Goal: Transaction & Acquisition: Book appointment/travel/reservation

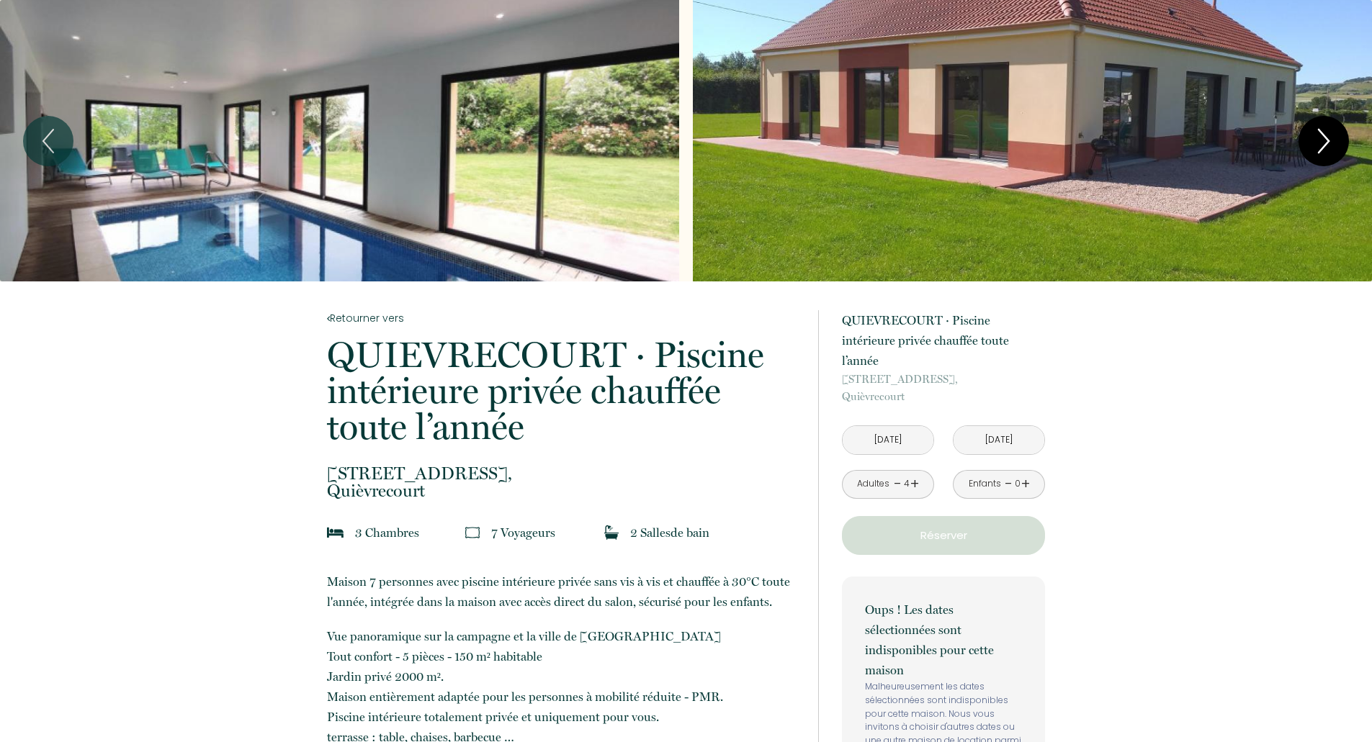
click at [1314, 140] on icon "Next" at bounding box center [1324, 141] width 30 height 43
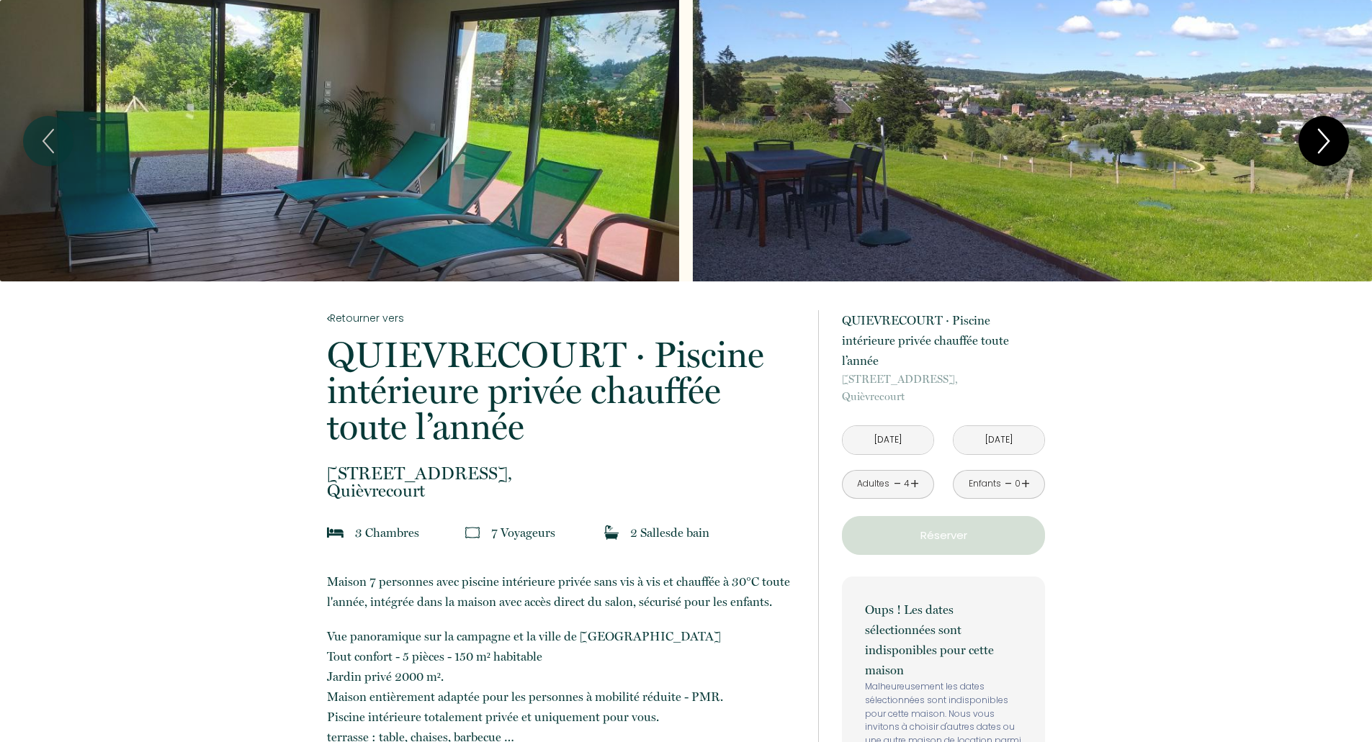
click at [1314, 140] on icon "Next" at bounding box center [1324, 141] width 30 height 43
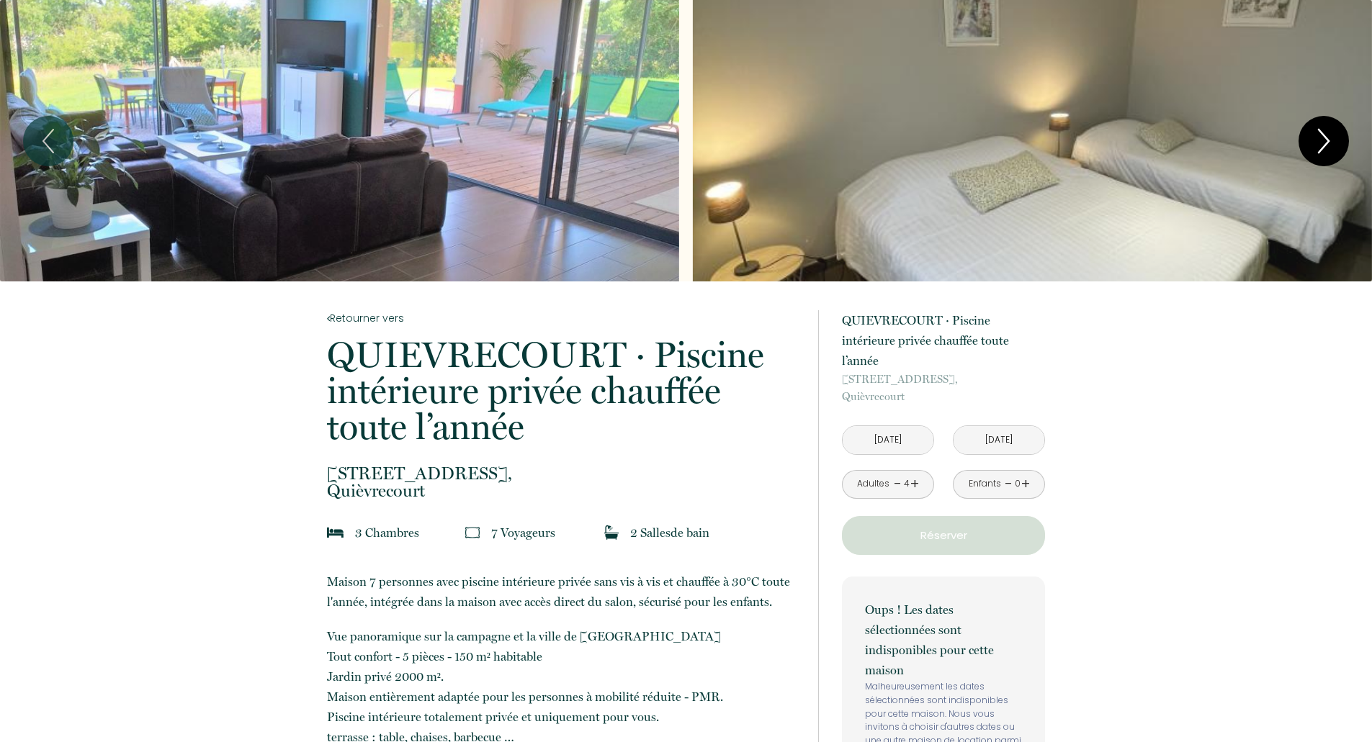
click at [1314, 140] on icon "Next" at bounding box center [1324, 141] width 30 height 43
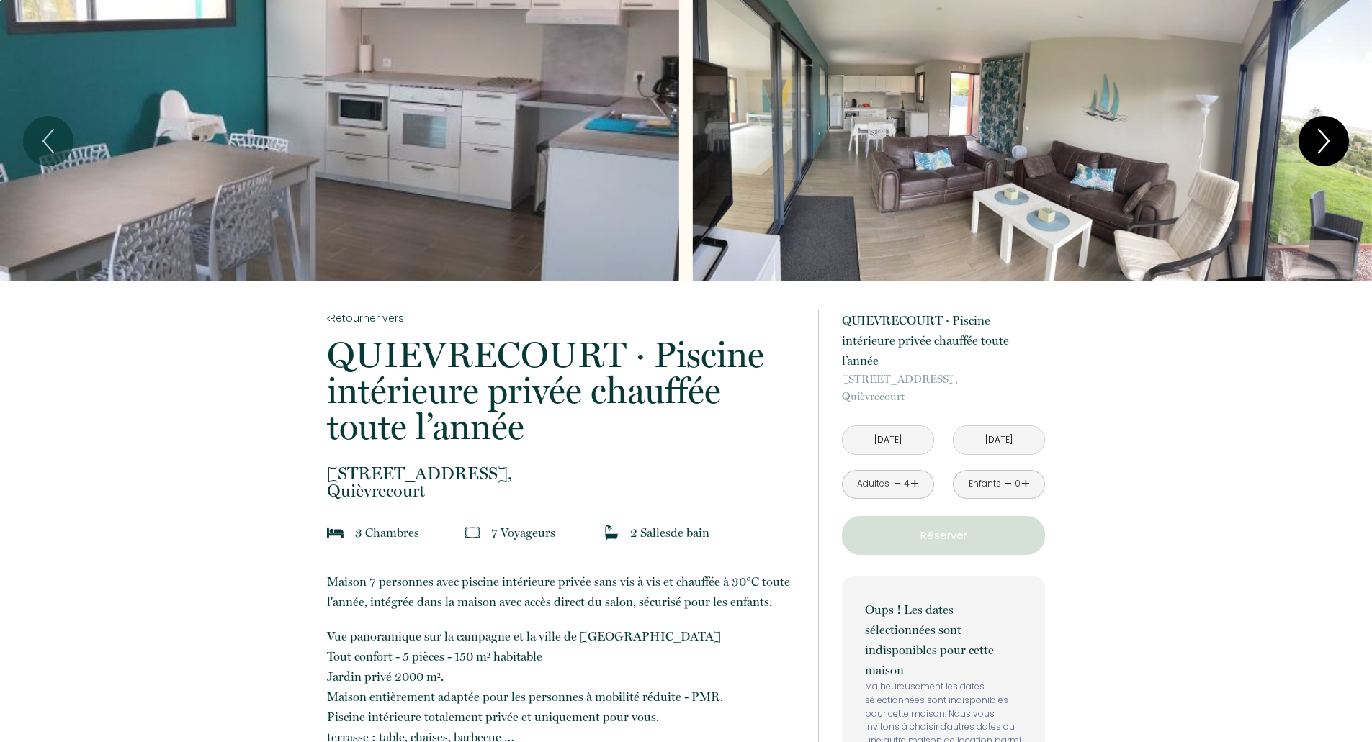
click at [1314, 140] on icon "Next" at bounding box center [1324, 141] width 30 height 43
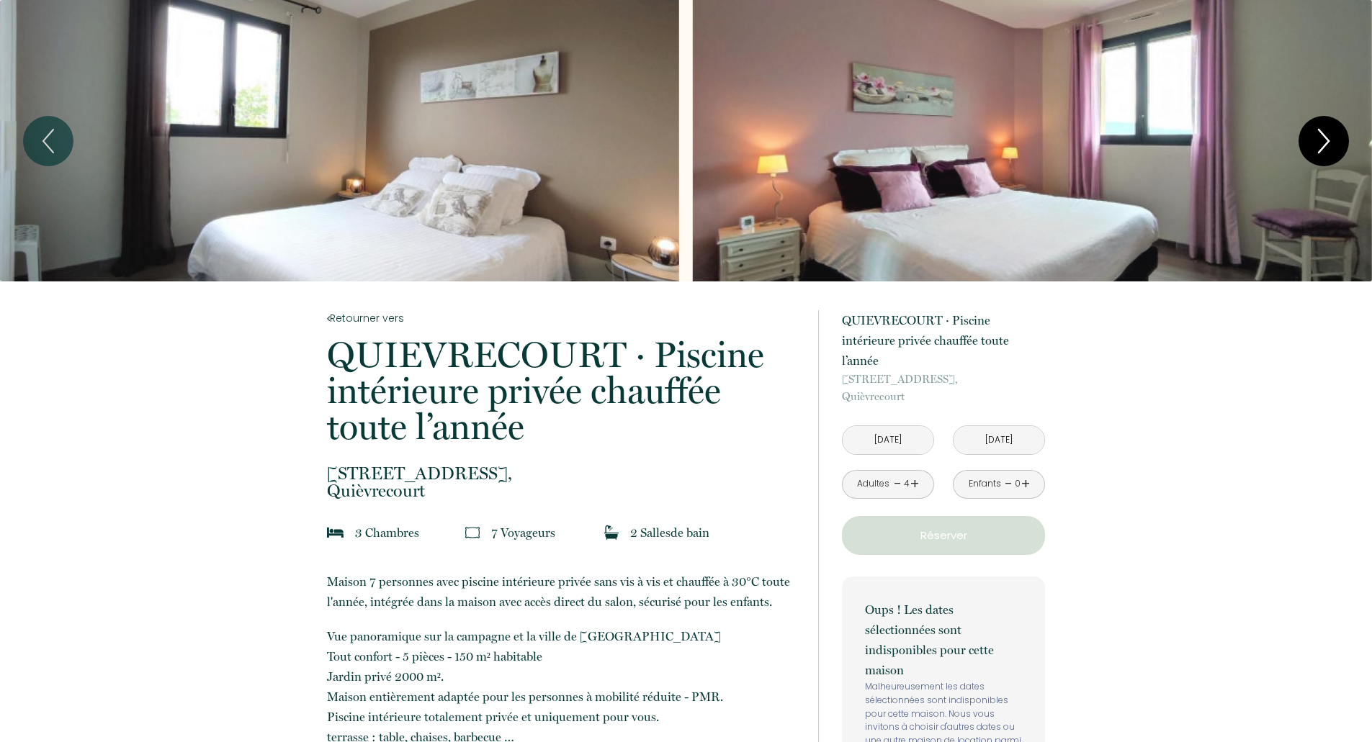
click at [1314, 140] on icon "Next" at bounding box center [1324, 141] width 30 height 43
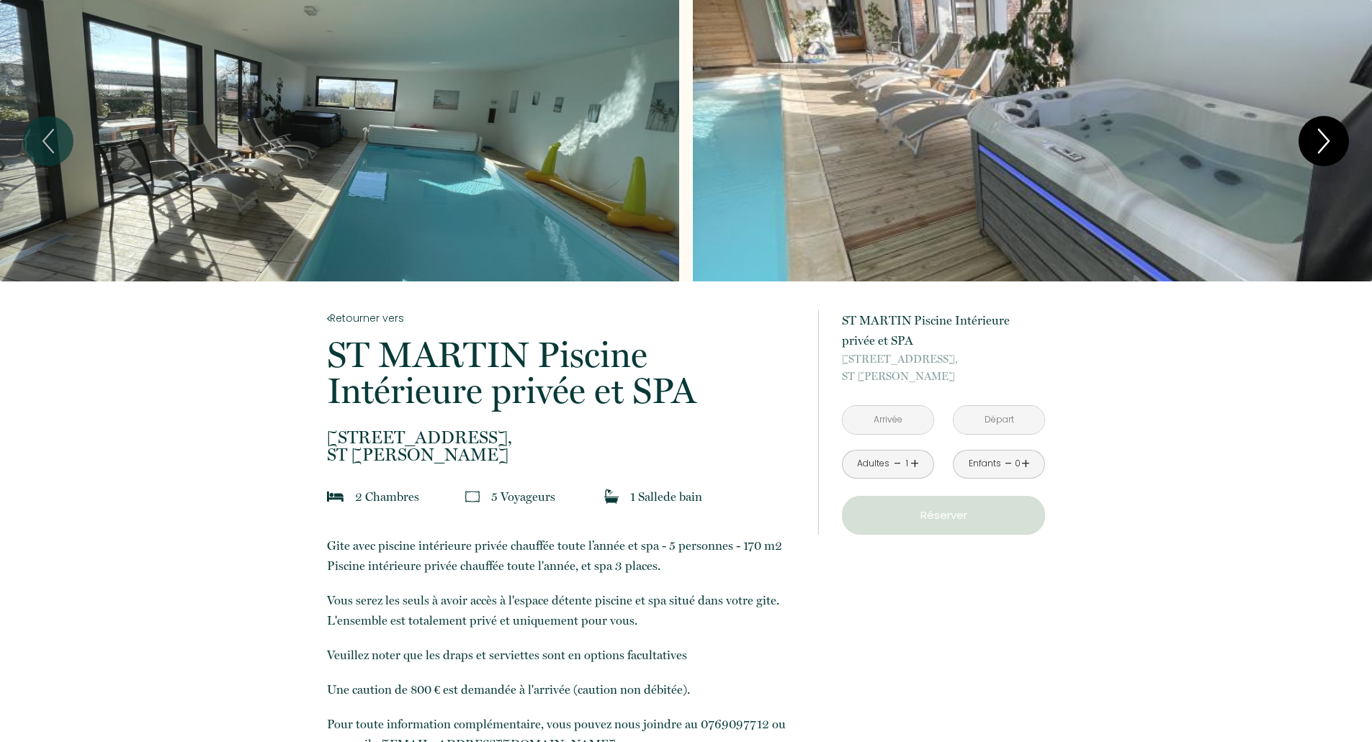
click at [1311, 140] on icon "Next" at bounding box center [1324, 141] width 30 height 43
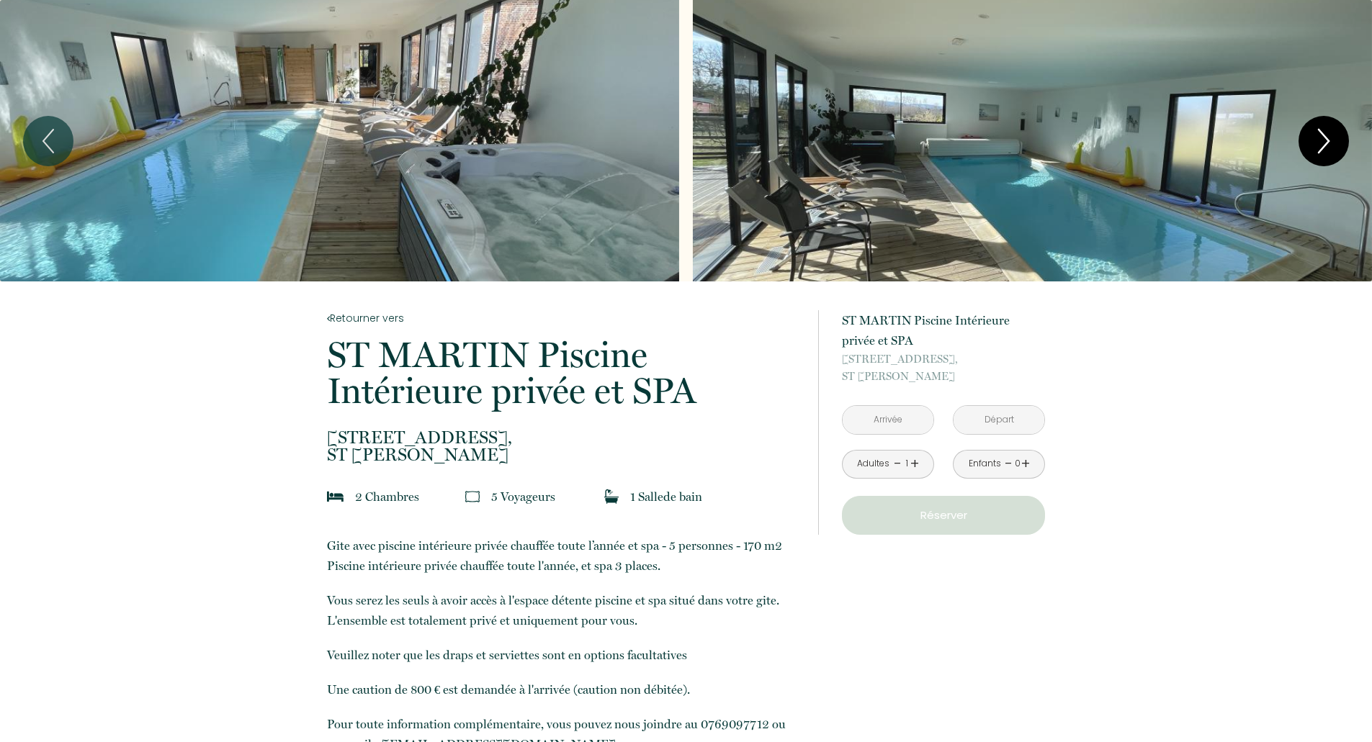
click at [1311, 140] on icon "Next" at bounding box center [1324, 141] width 30 height 43
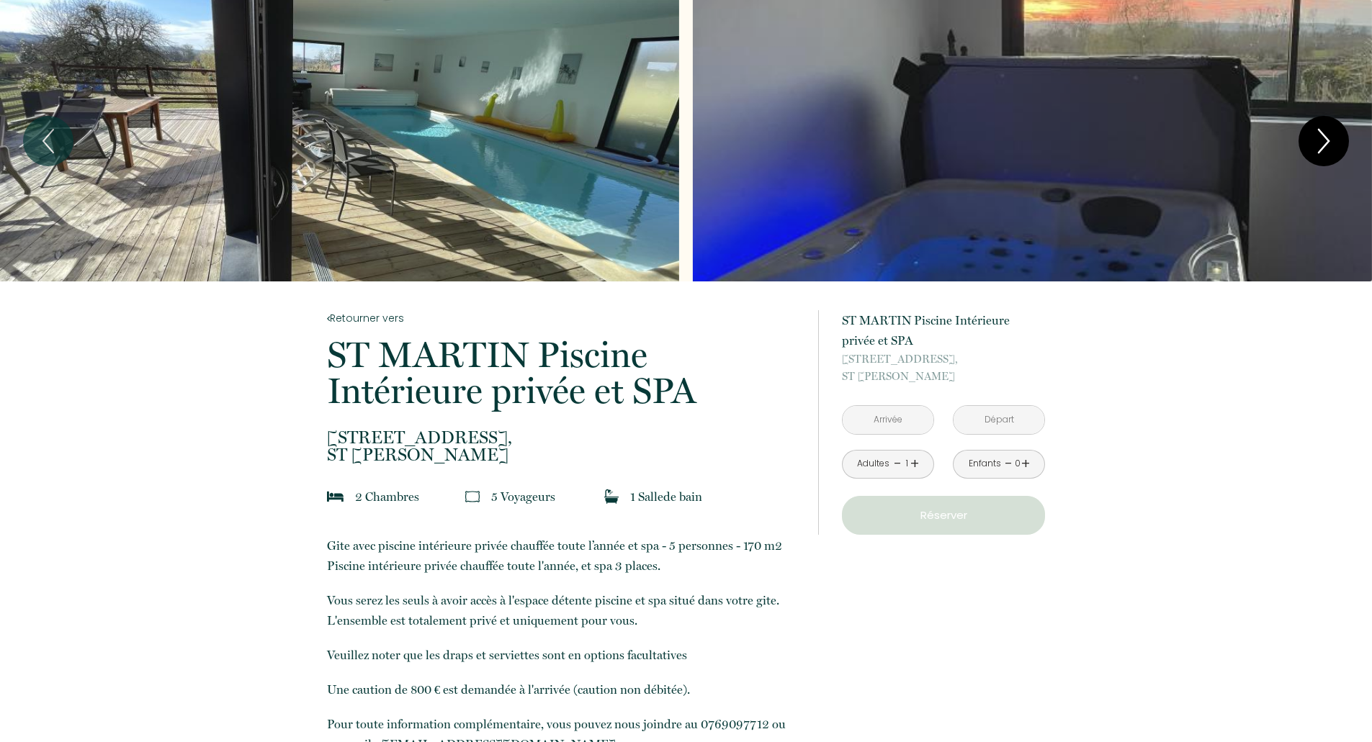
click at [1311, 140] on icon "Next" at bounding box center [1324, 141] width 30 height 43
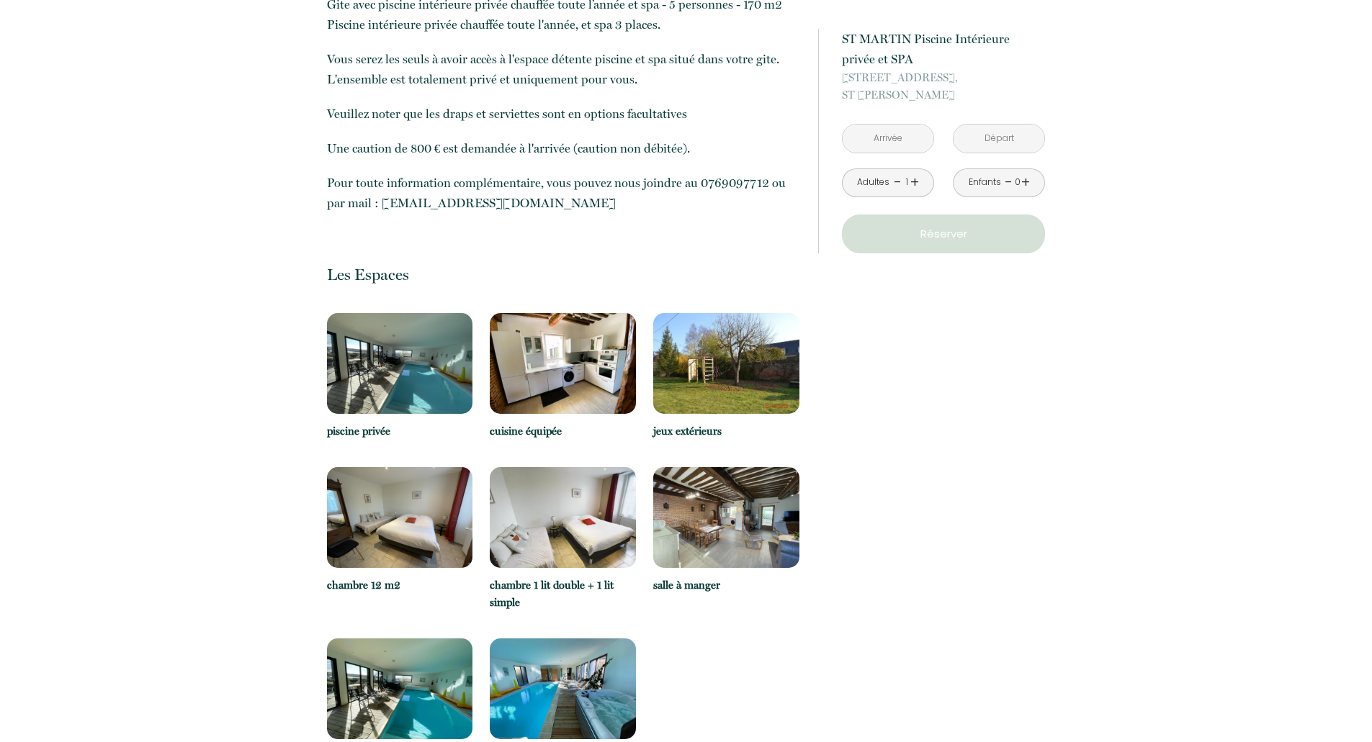
scroll to position [576, 0]
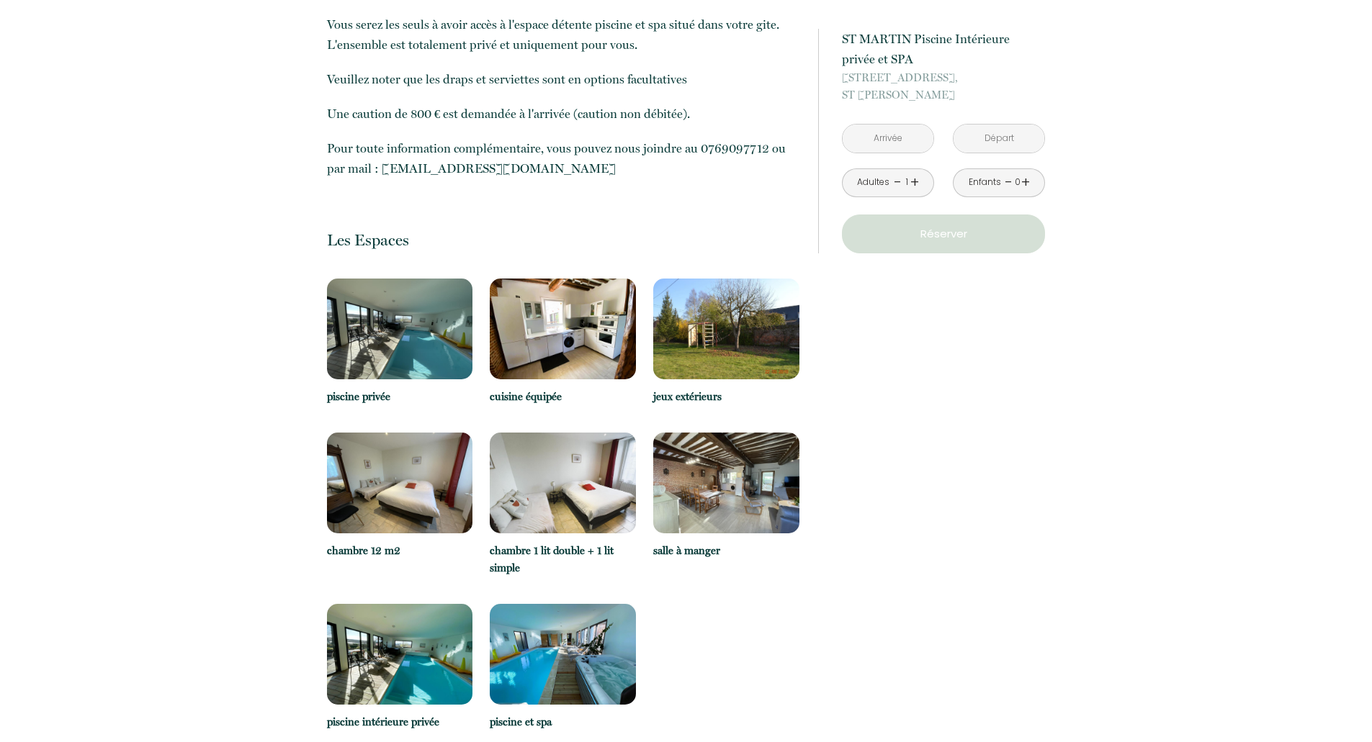
click at [747, 500] on img at bounding box center [726, 483] width 146 height 101
click at [712, 496] on img at bounding box center [726, 483] width 146 height 101
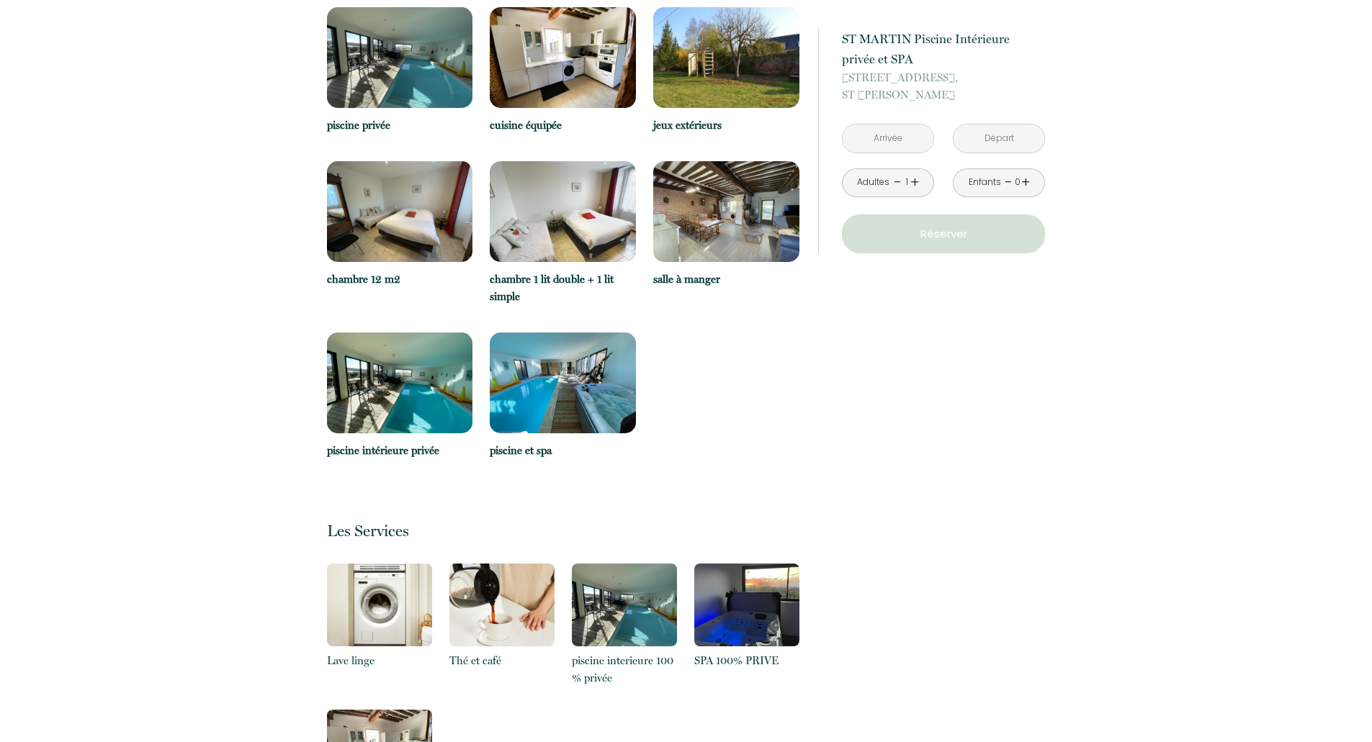
scroll to position [792, 0]
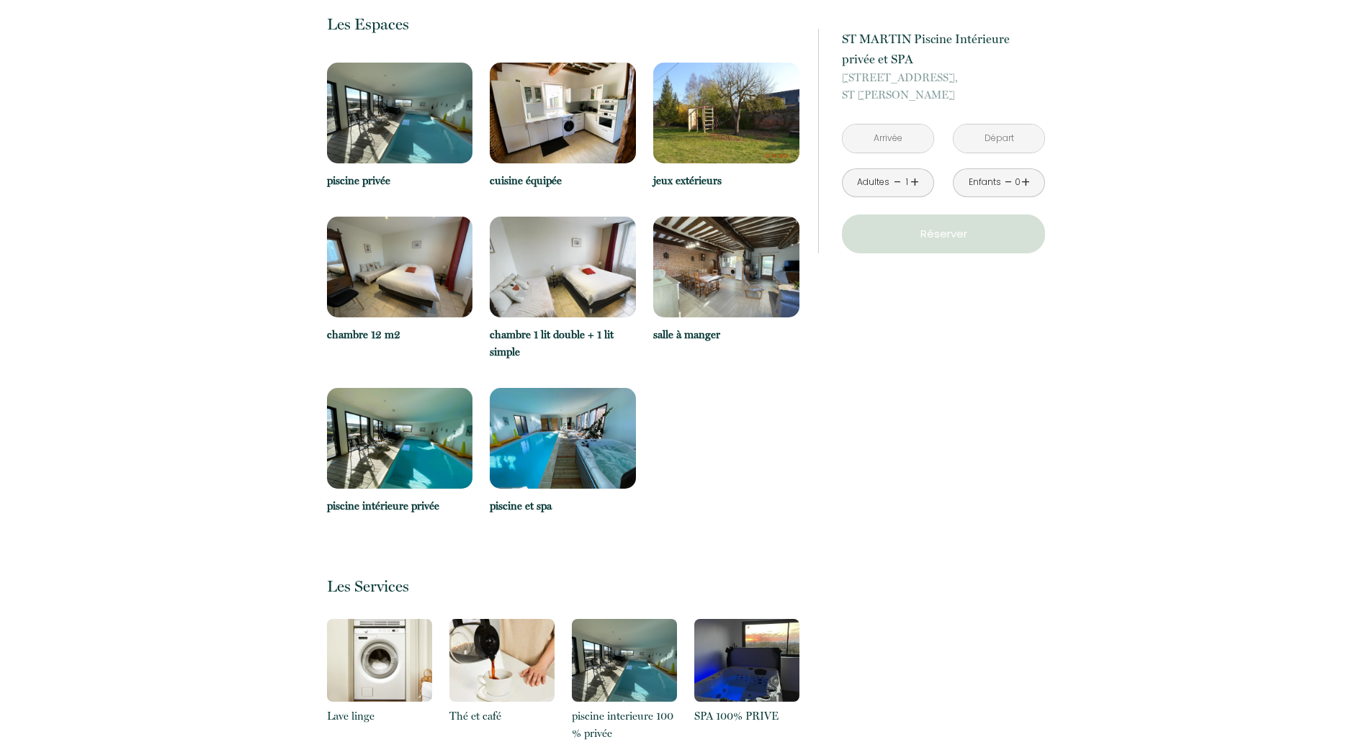
click at [707, 339] on p "salle à manger" at bounding box center [726, 334] width 146 height 17
click at [709, 297] on img at bounding box center [726, 267] width 146 height 101
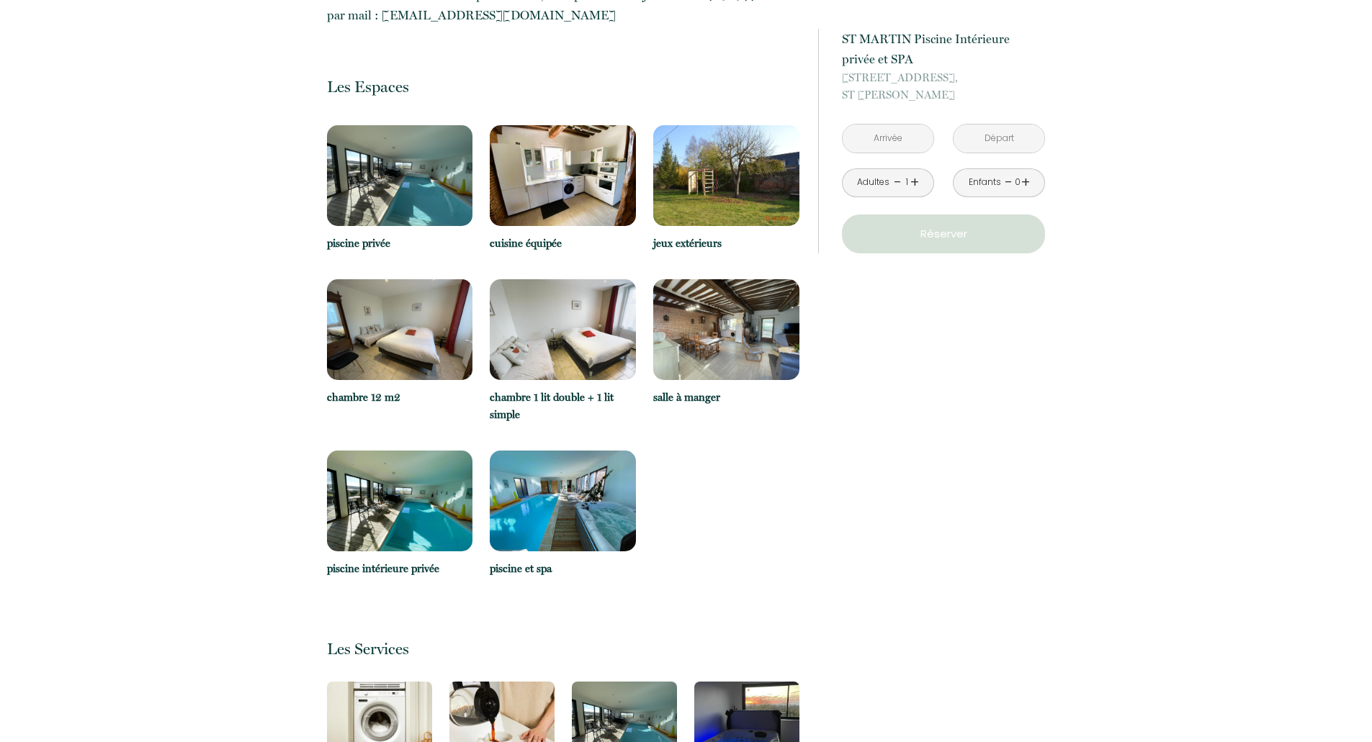
scroll to position [648, 0]
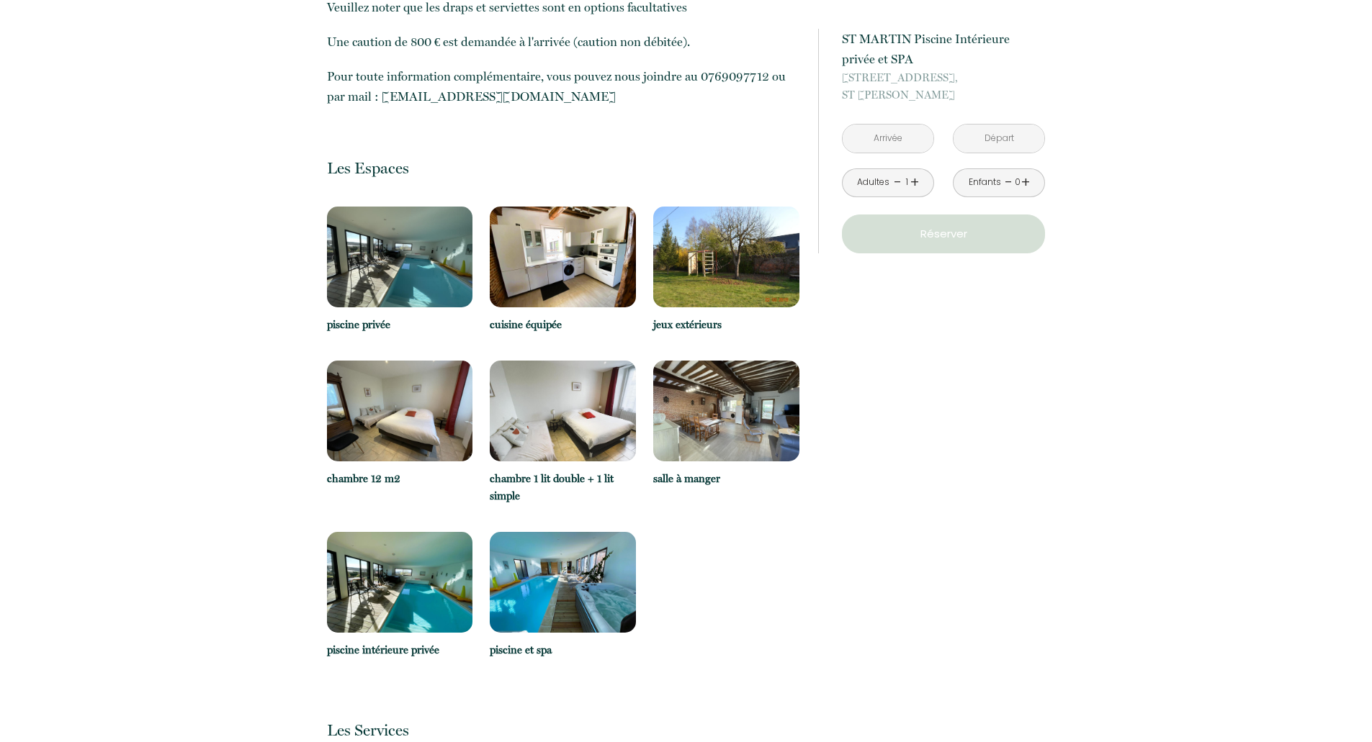
click at [868, 135] on input "text" at bounding box center [888, 139] width 91 height 28
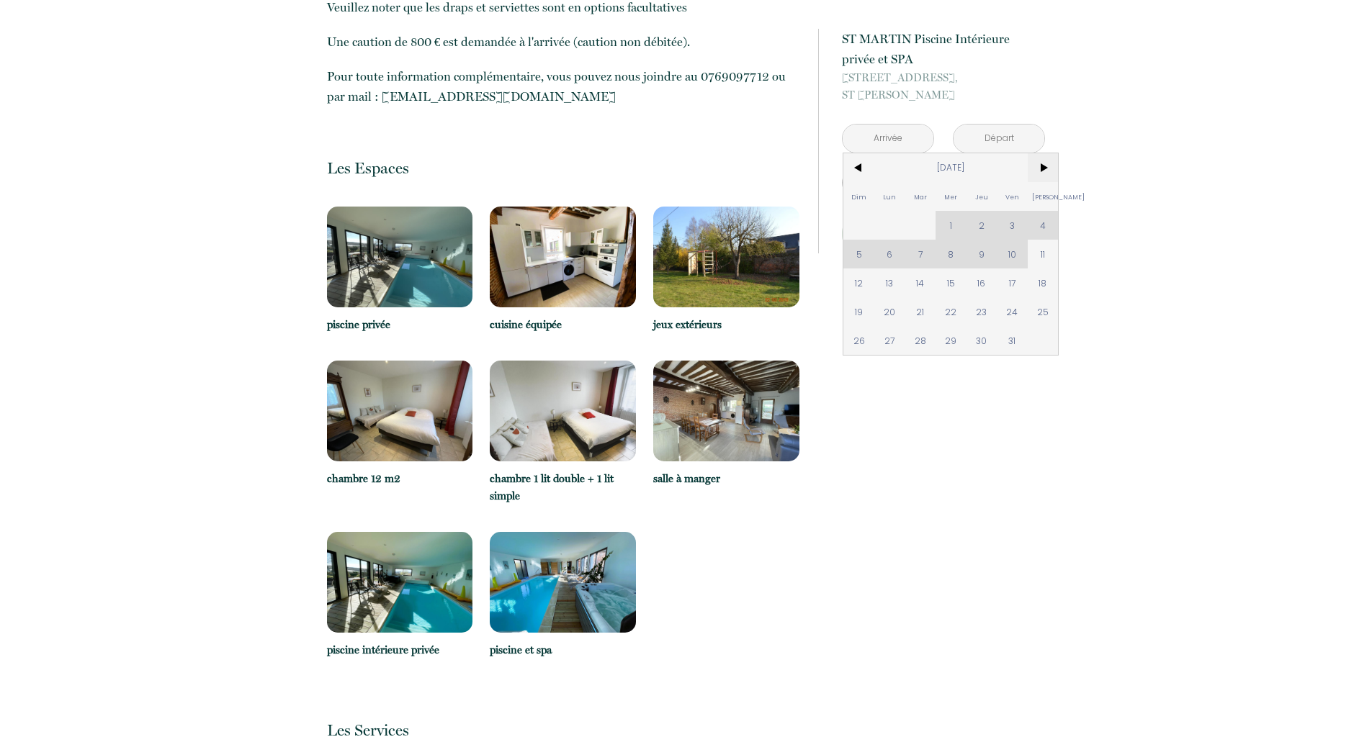
click at [1051, 167] on span ">" at bounding box center [1043, 167] width 31 height 29
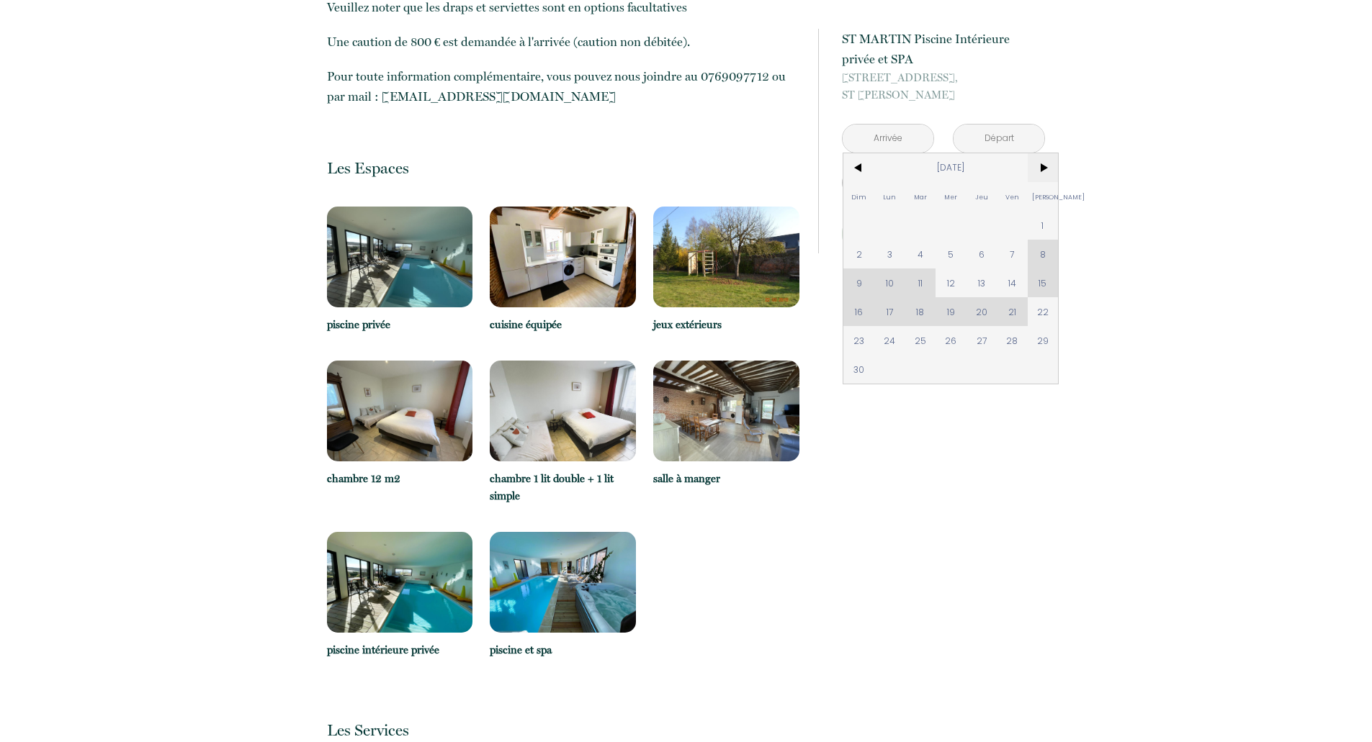
click at [1048, 166] on span ">" at bounding box center [1043, 167] width 31 height 29
click at [947, 340] on span "31" at bounding box center [950, 340] width 31 height 29
type input "[DATE]"
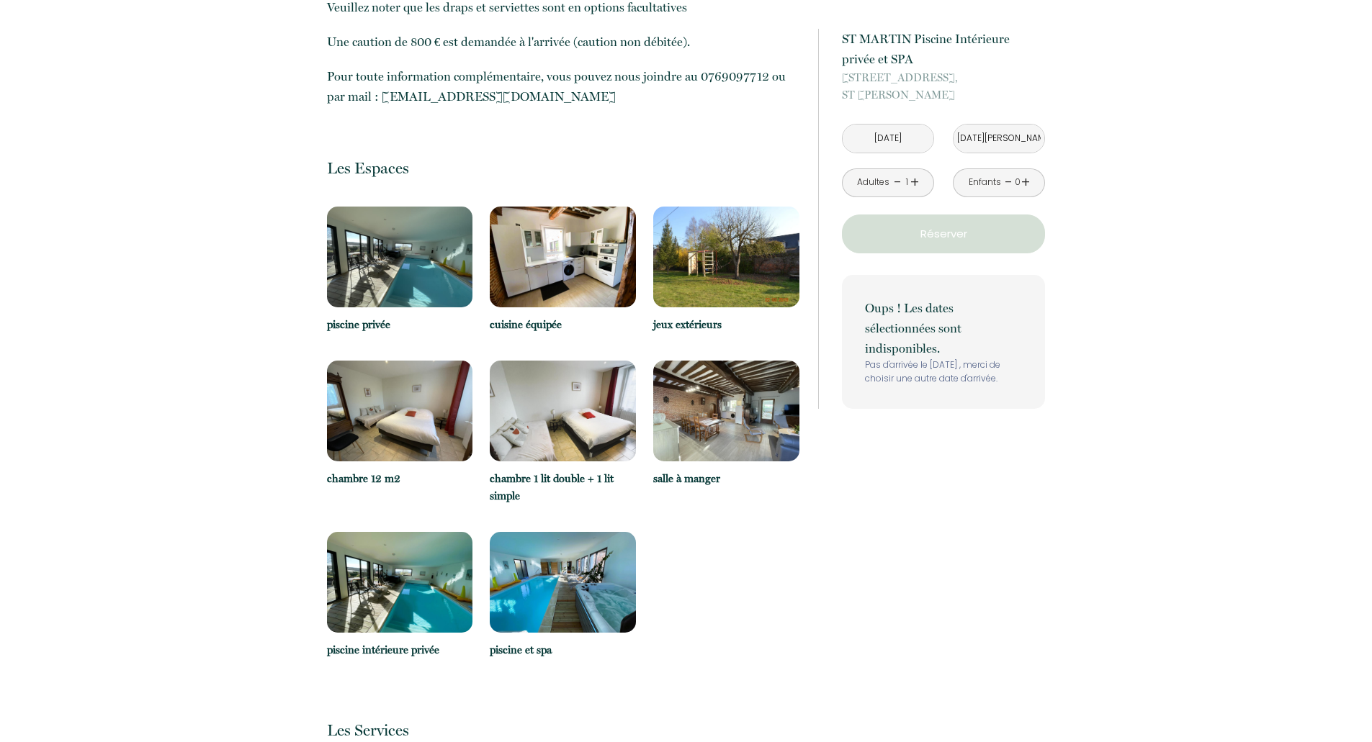
click at [1007, 143] on input "[DATE][PERSON_NAME]" at bounding box center [998, 139] width 91 height 28
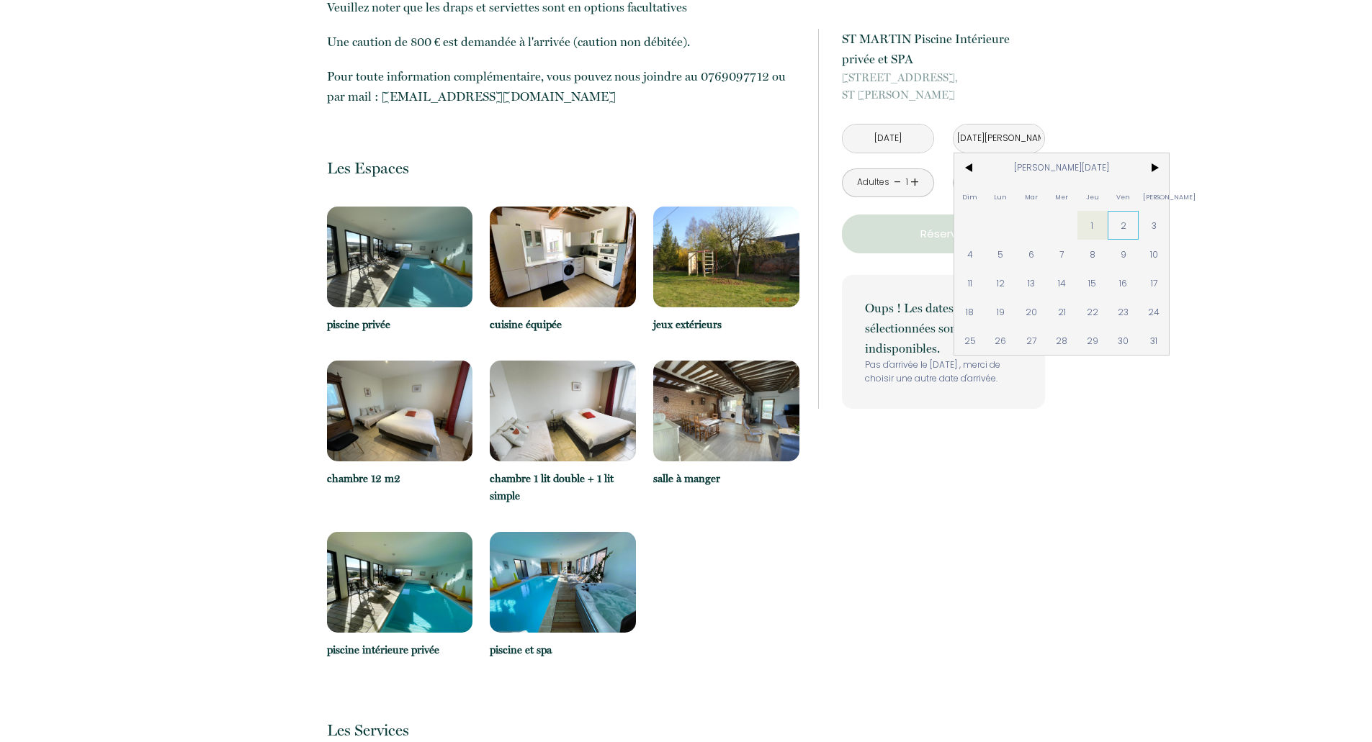
click at [1123, 226] on span "2" at bounding box center [1123, 225] width 31 height 29
type input "[DATE][PERSON_NAME]"
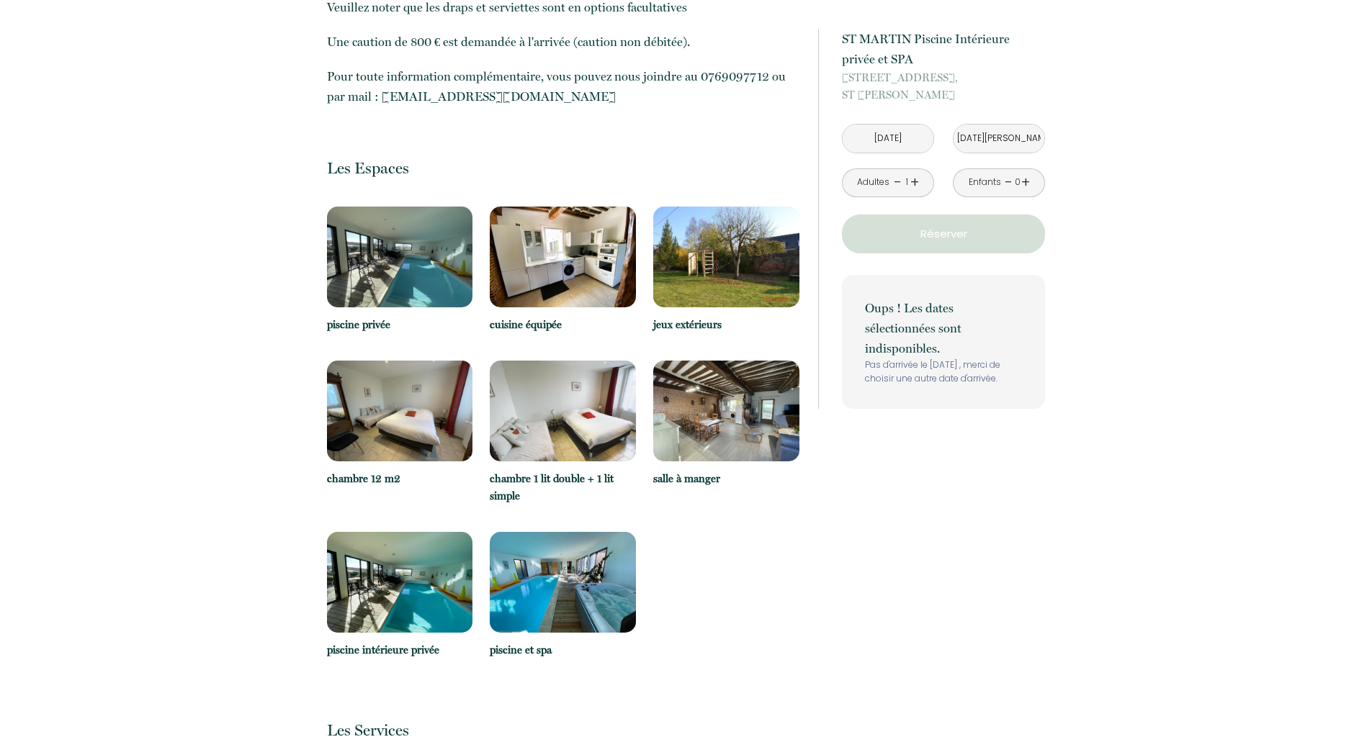
click at [912, 183] on link "+" at bounding box center [914, 182] width 9 height 22
click at [1026, 185] on link "+" at bounding box center [1025, 182] width 9 height 22
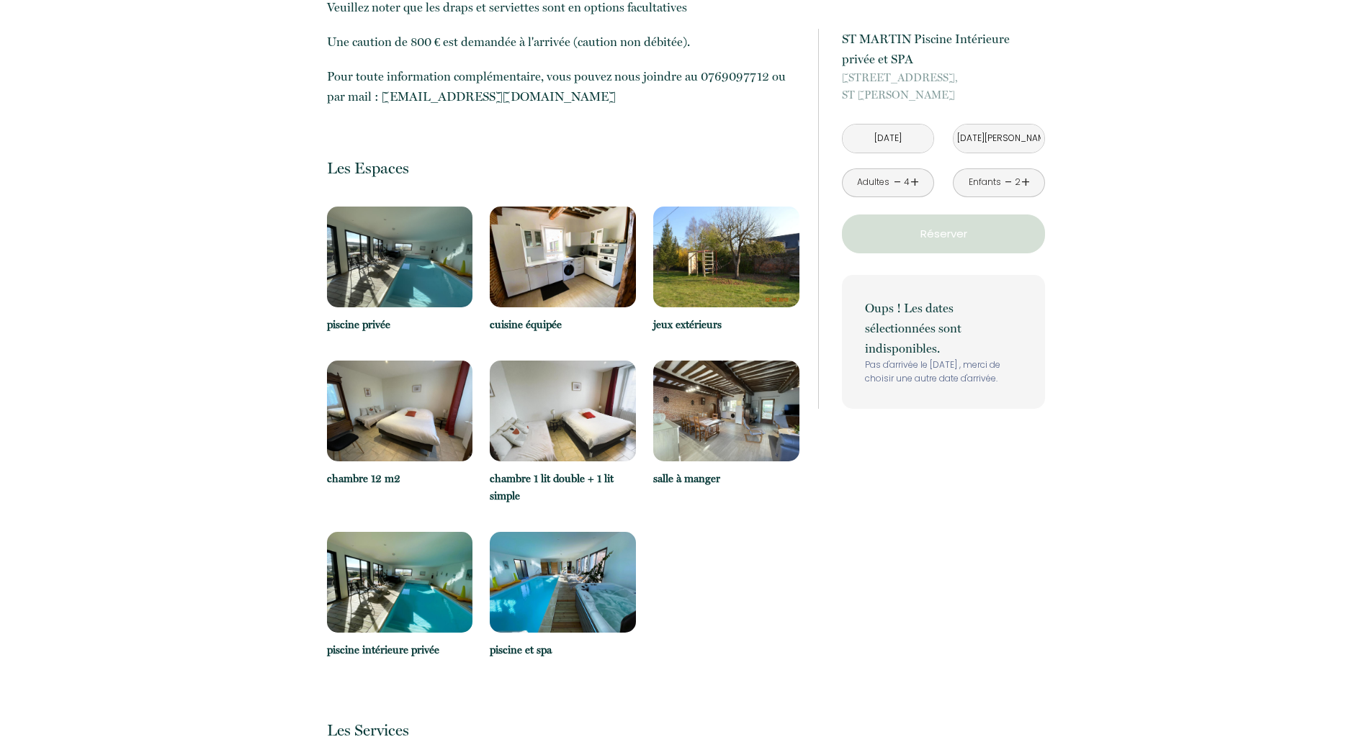
click at [1026, 180] on link "+" at bounding box center [1025, 182] width 9 height 22
